Goal: Transaction & Acquisition: Purchase product/service

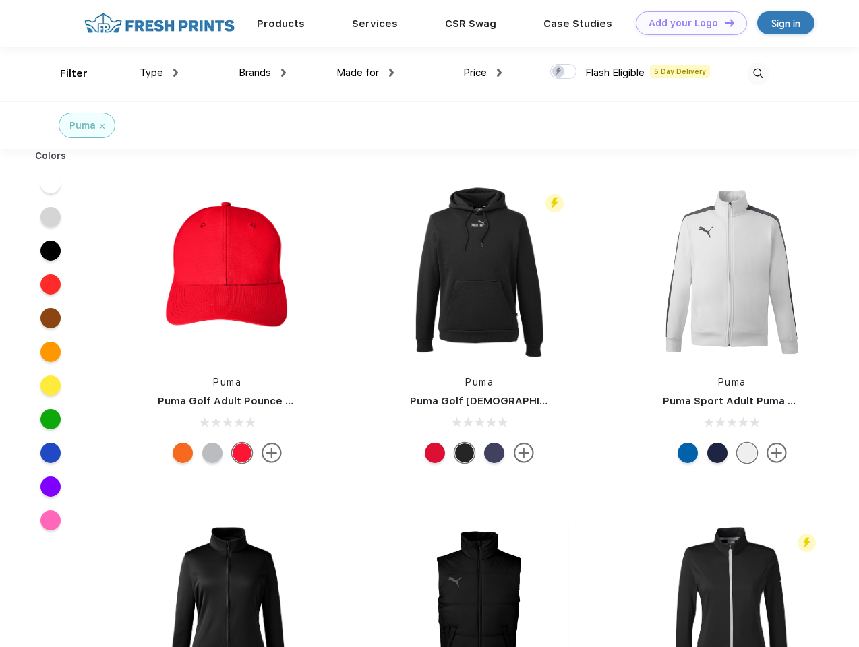
click at [686, 23] on link "Add your Logo Design Tool" at bounding box center [691, 23] width 111 height 24
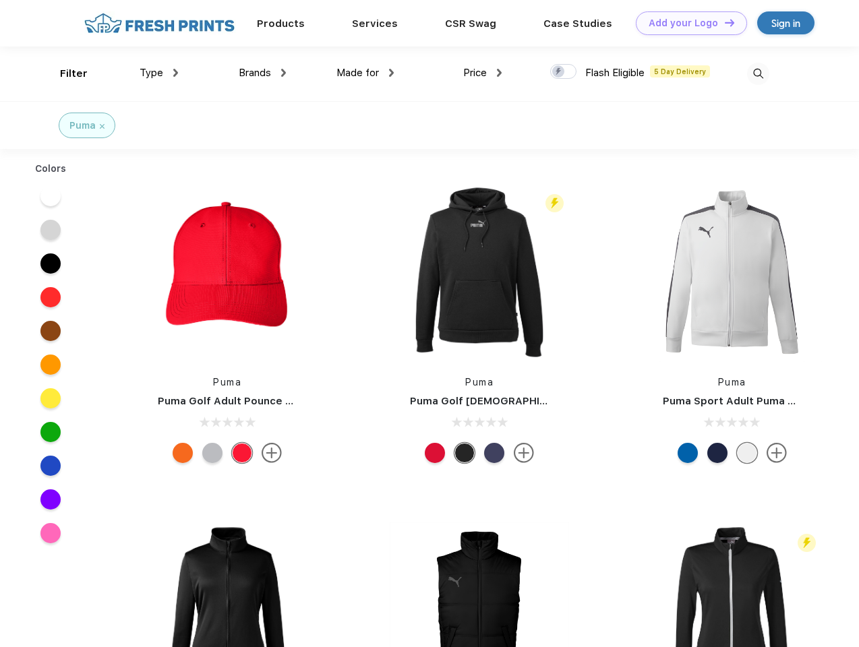
click at [0, 0] on div "Design Tool" at bounding box center [0, 0] width 0 height 0
click at [723, 22] on link "Add your Logo Design Tool" at bounding box center [691, 23] width 111 height 24
click at [65, 73] on div "Filter" at bounding box center [74, 74] width 28 height 16
click at [159, 73] on span "Type" at bounding box center [152, 73] width 24 height 12
click at [262, 73] on span "Brands" at bounding box center [255, 73] width 32 height 12
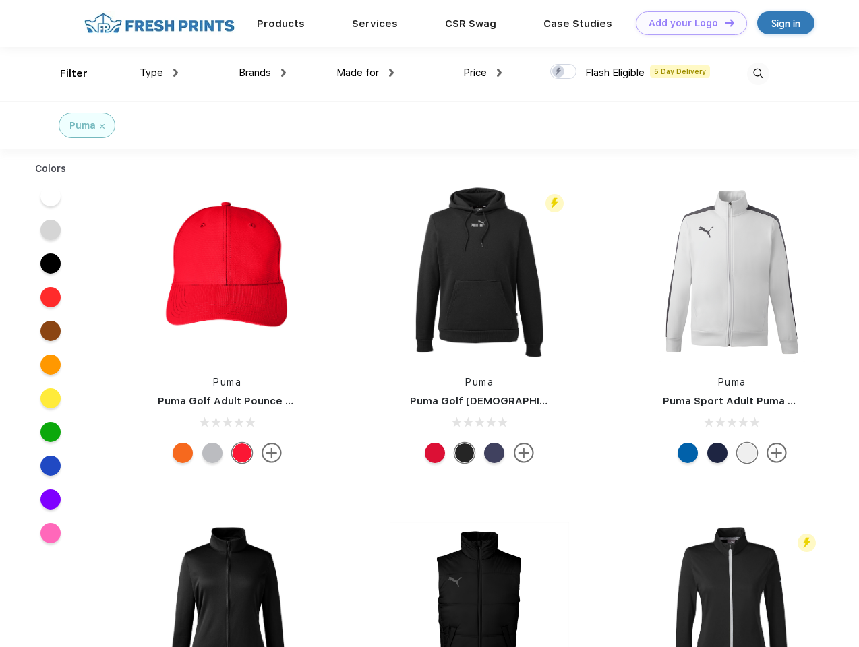
click at [365, 73] on span "Made for" at bounding box center [357, 73] width 42 height 12
click at [483, 73] on span "Price" at bounding box center [475, 73] width 24 height 12
click at [564, 72] on div at bounding box center [563, 71] width 26 height 15
click at [559, 72] on input "checkbox" at bounding box center [554, 67] width 9 height 9
click at [758, 73] on img at bounding box center [758, 74] width 22 height 22
